Goal: Task Accomplishment & Management: Use online tool/utility

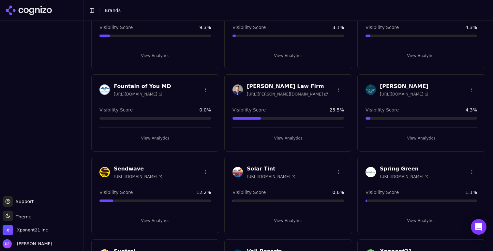
scroll to position [59, 0]
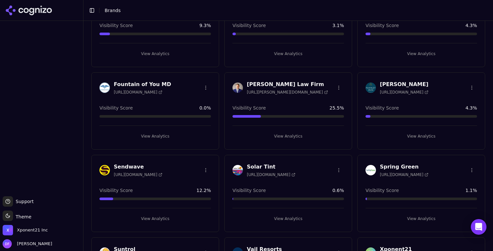
click at [159, 93] on div "Fountain of You MD [URL][DOMAIN_NAME]" at bounding box center [155, 88] width 127 height 16
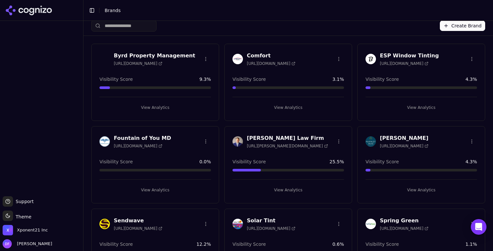
scroll to position [0, 0]
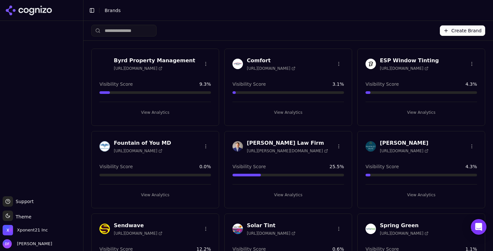
click at [192, 137] on div "Fountain of You MD [URL][DOMAIN_NAME] Visibility Score 0.0 % View Analytics" at bounding box center [155, 169] width 128 height 77
click at [205, 146] on html "Support Support Toggle theme Theme Xponent21 Inc Drew Faithful Toggle Sidebar B…" at bounding box center [246, 125] width 493 height 251
click at [186, 158] on div "Edit Brand" at bounding box center [190, 159] width 38 height 10
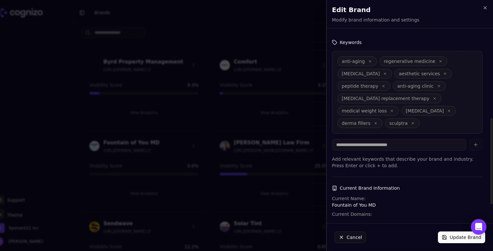
scroll to position [210, 0]
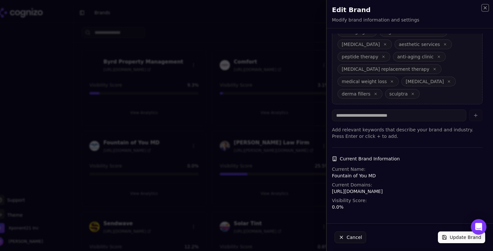
click at [487, 8] on icon "button" at bounding box center [484, 7] width 5 height 5
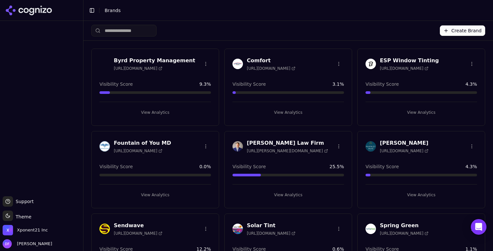
click at [126, 139] on h3 "Fountain of You MD" at bounding box center [142, 143] width 57 height 8
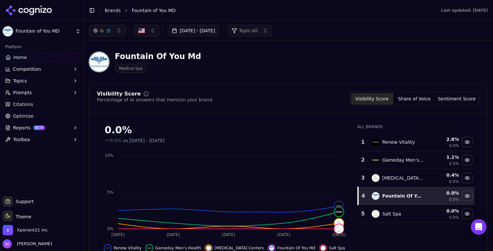
click at [53, 136] on button "Toolbox" at bounding box center [42, 139] width 78 height 10
click at [49, 150] on span "llms.txt Generator" at bounding box center [41, 150] width 57 height 7
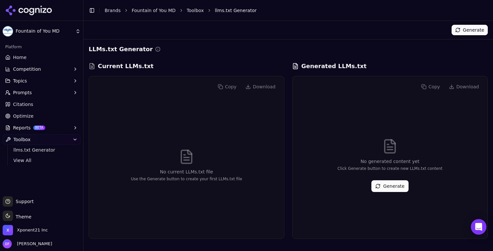
click at [478, 31] on button "Generate" at bounding box center [469, 30] width 36 height 10
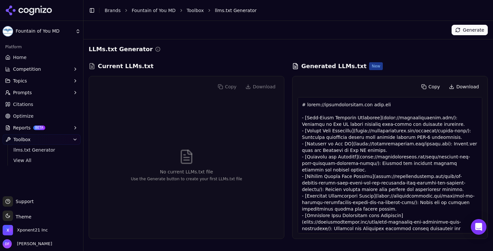
click at [433, 86] on button "Copy" at bounding box center [430, 86] width 25 height 10
